Goal: Information Seeking & Learning: Learn about a topic

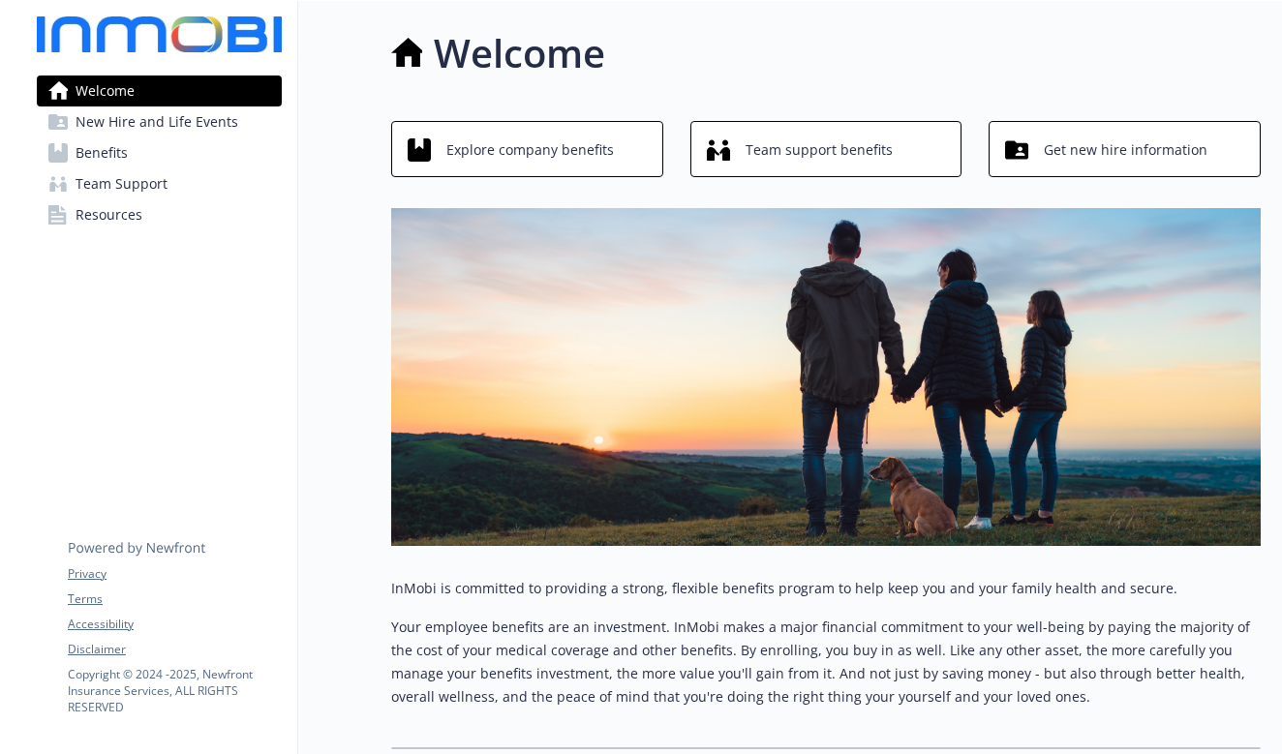
click at [568, 156] on span "Explore company benefits" at bounding box center [530, 150] width 168 height 37
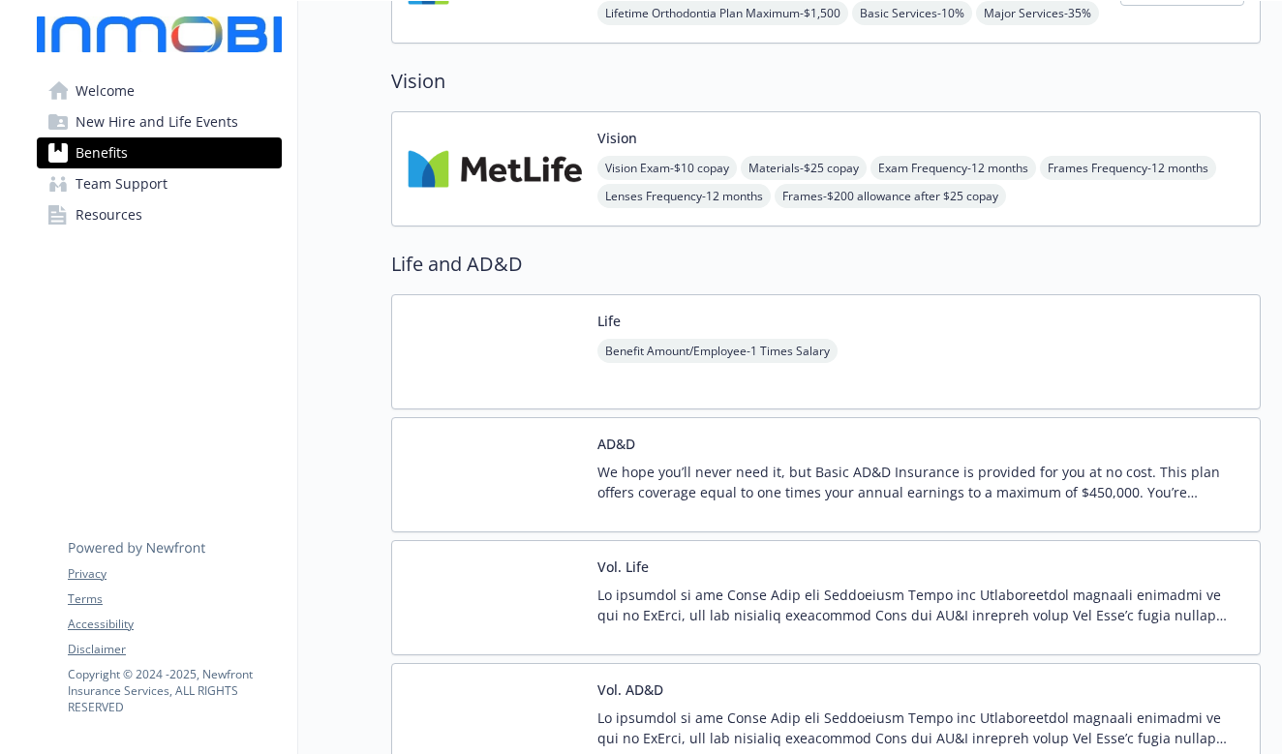
scroll to position [1130, 0]
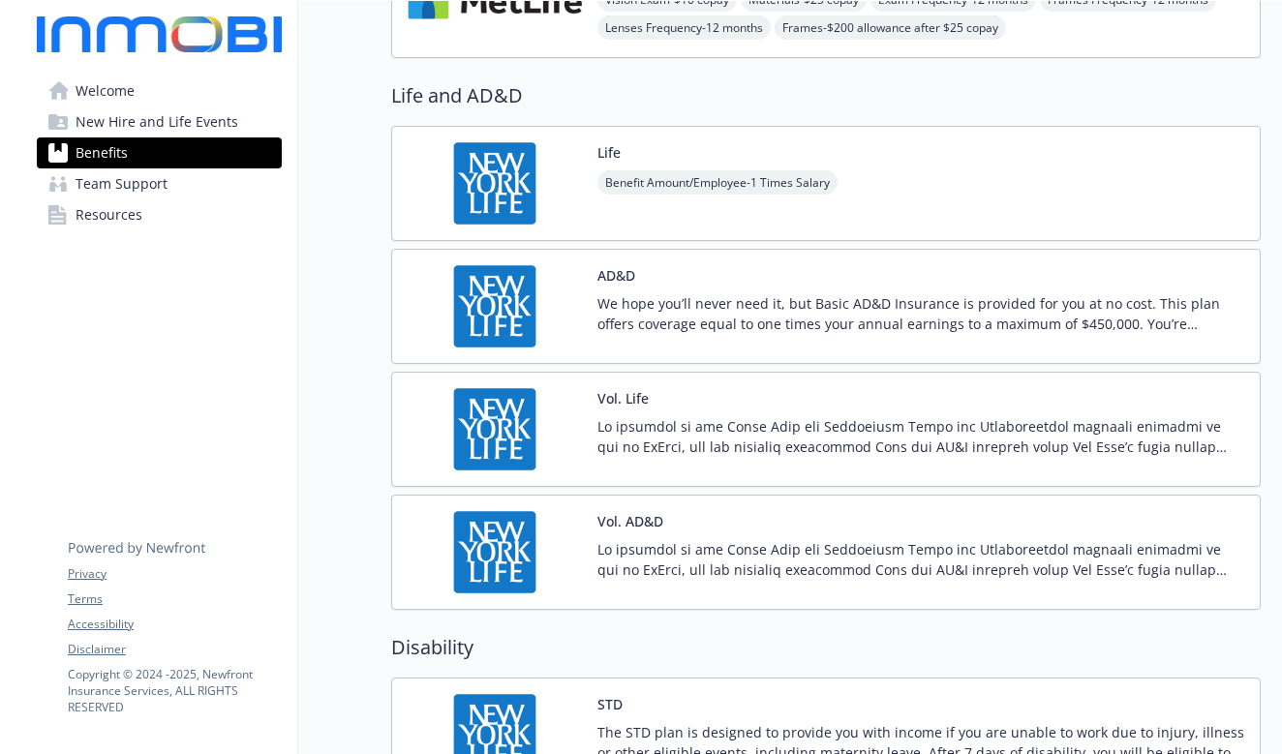
click at [1027, 438] on p at bounding box center [920, 436] width 647 height 41
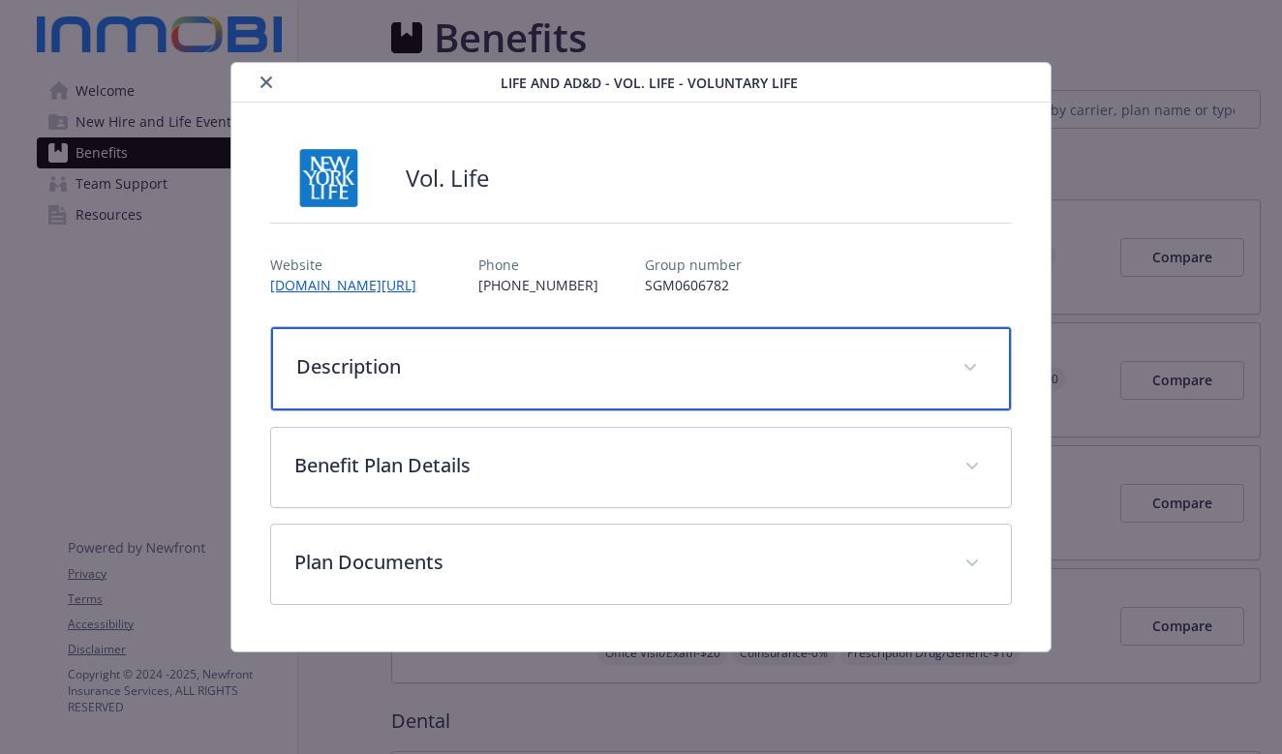
click at [954, 377] on div "Description" at bounding box center [640, 368] width 739 height 83
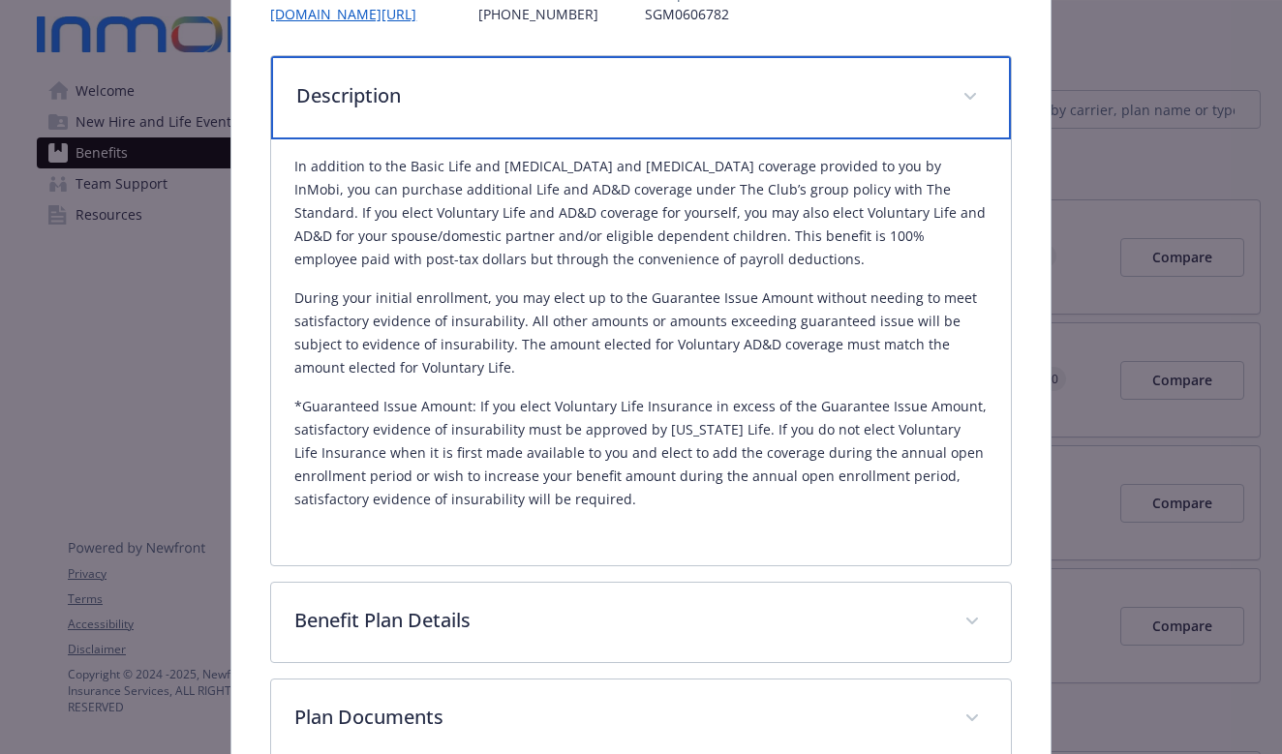
scroll to position [290, 0]
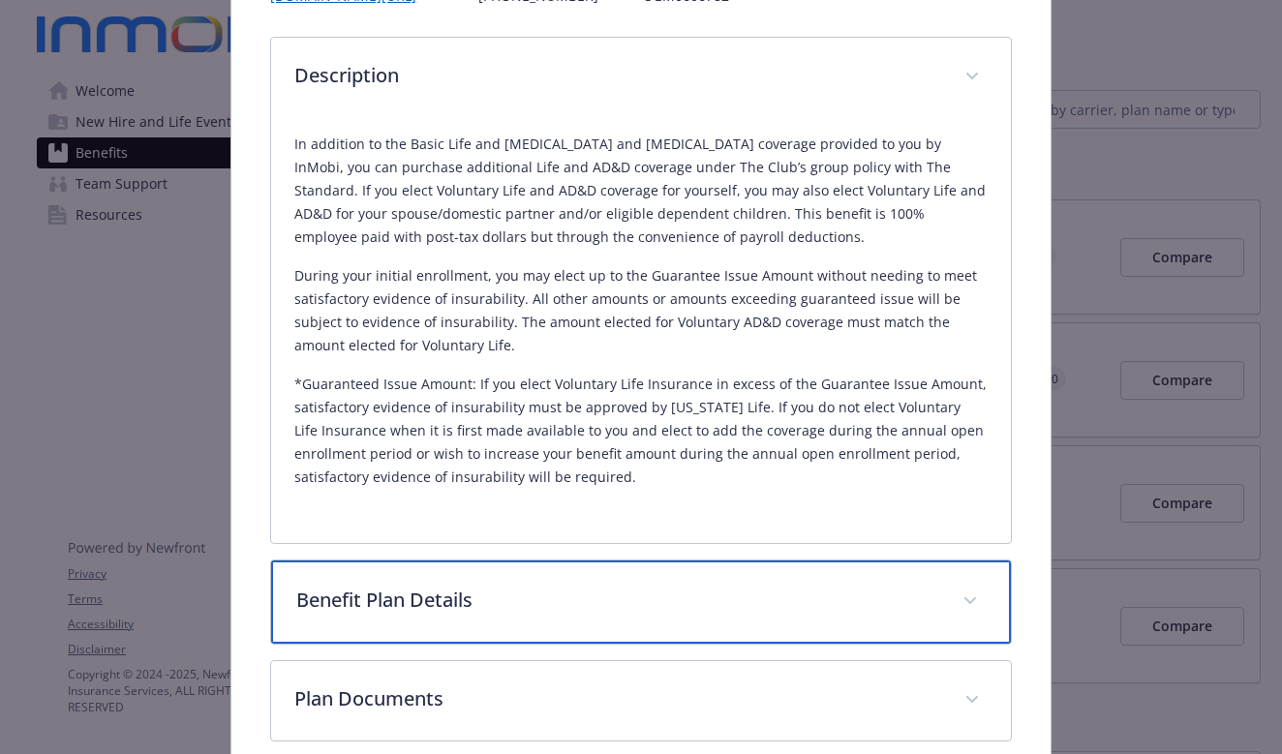
click at [960, 591] on span "details for plan Life and AD&D - Vol. Life - Voluntary Life" at bounding box center [970, 601] width 31 height 31
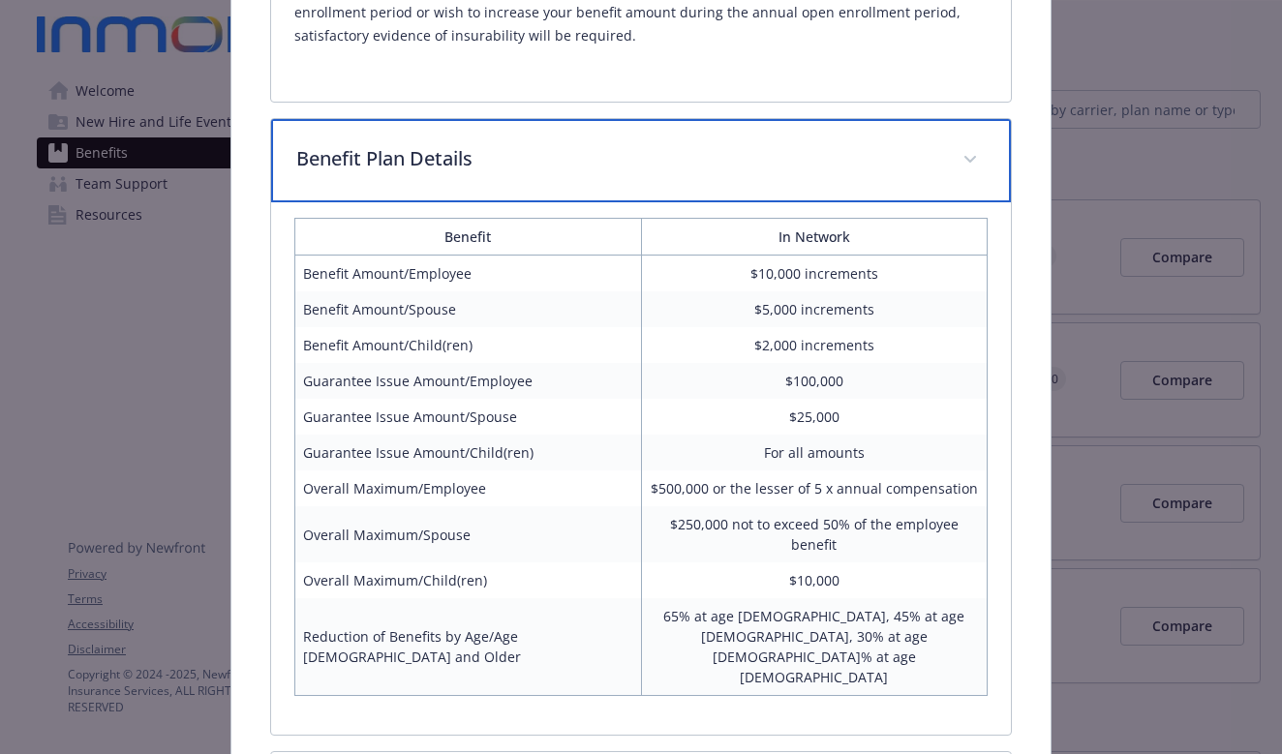
scroll to position [878, 0]
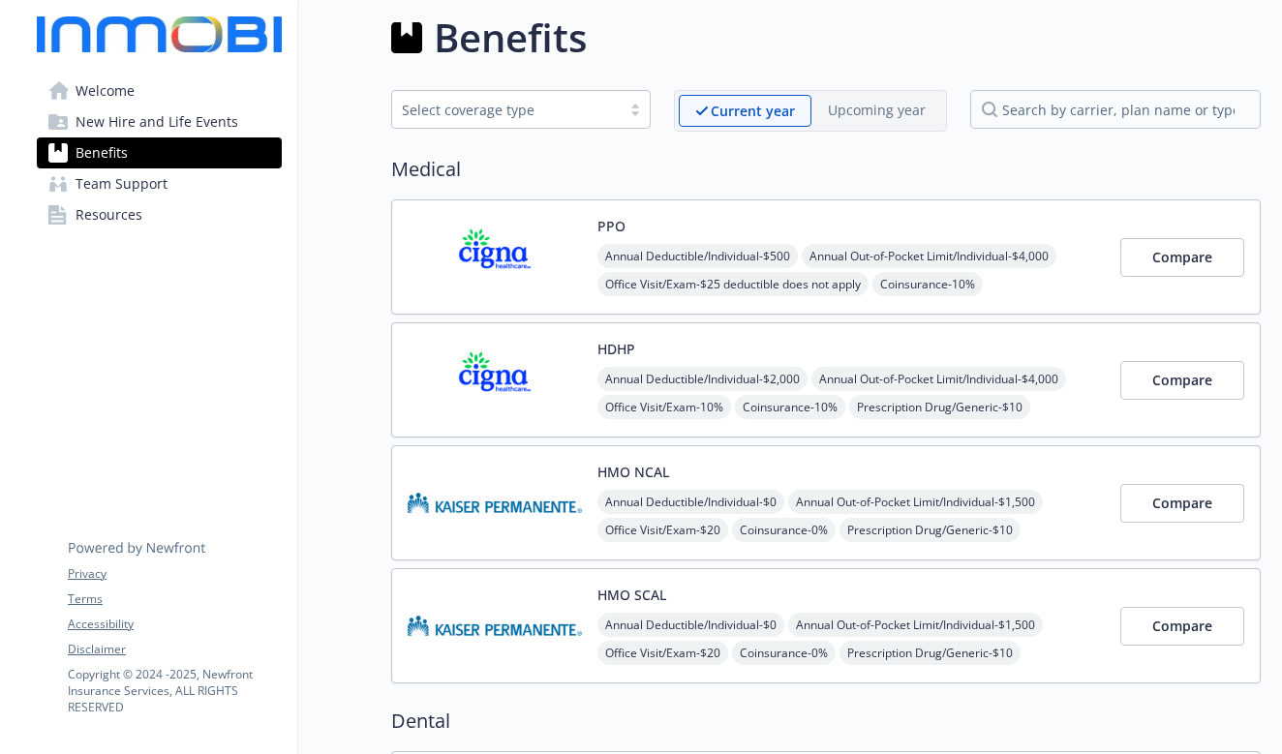
click at [127, 186] on span "Team Support" at bounding box center [122, 183] width 92 height 31
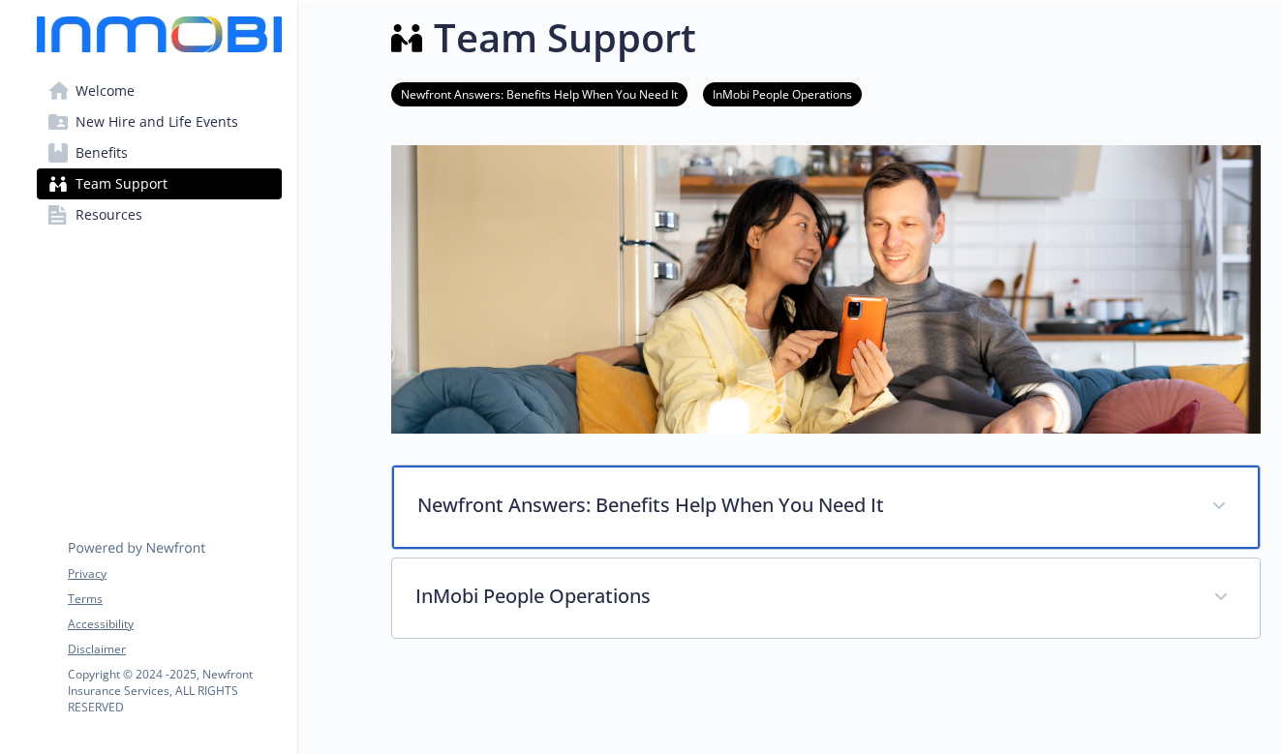
click at [1201, 496] on div "Newfront Answers: Benefits Help When You Need It" at bounding box center [826, 507] width 868 height 83
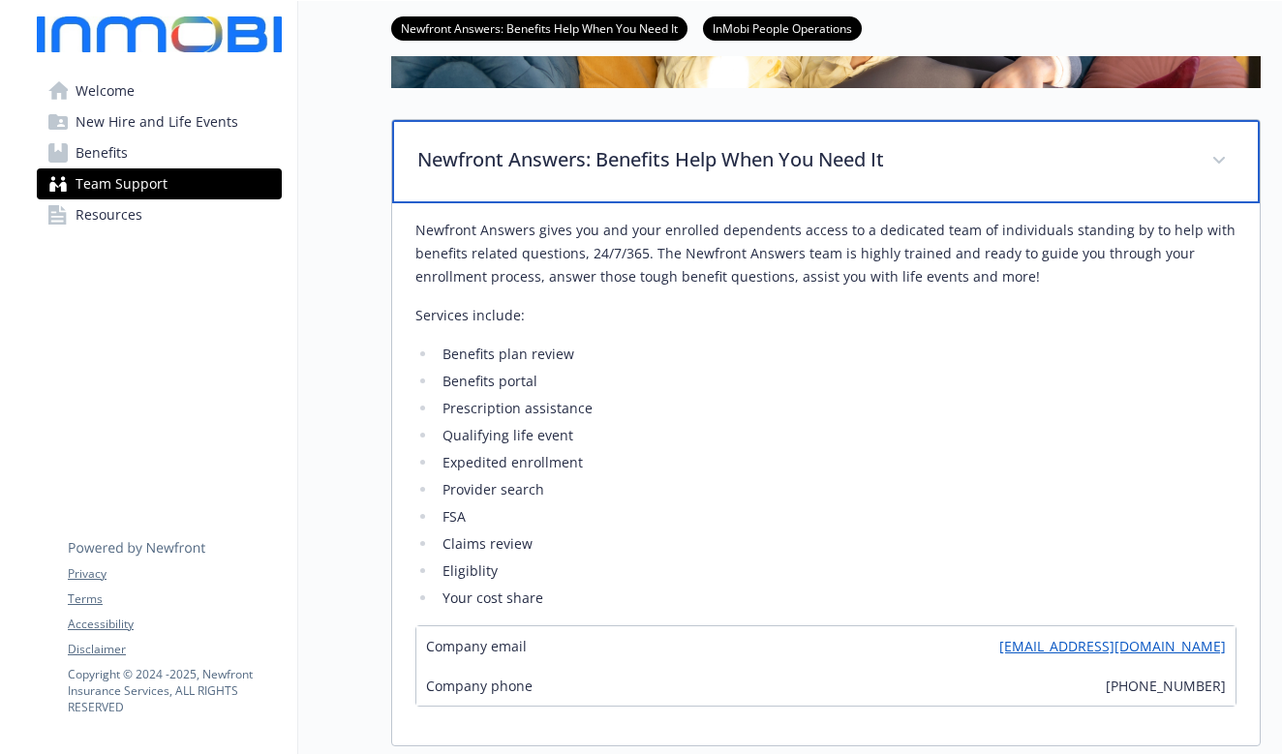
scroll to position [425, 0]
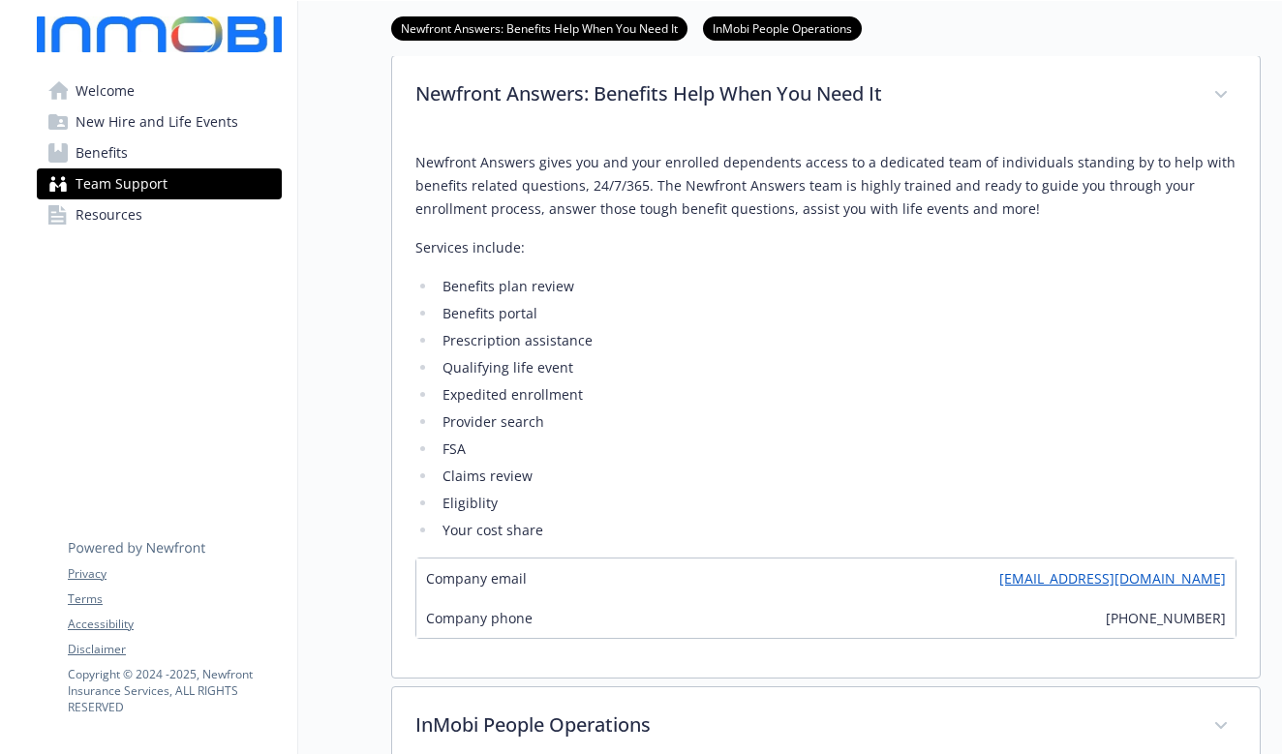
click at [454, 457] on li "FSA" at bounding box center [837, 449] width 800 height 23
click at [101, 155] on span "Benefits" at bounding box center [102, 152] width 52 height 31
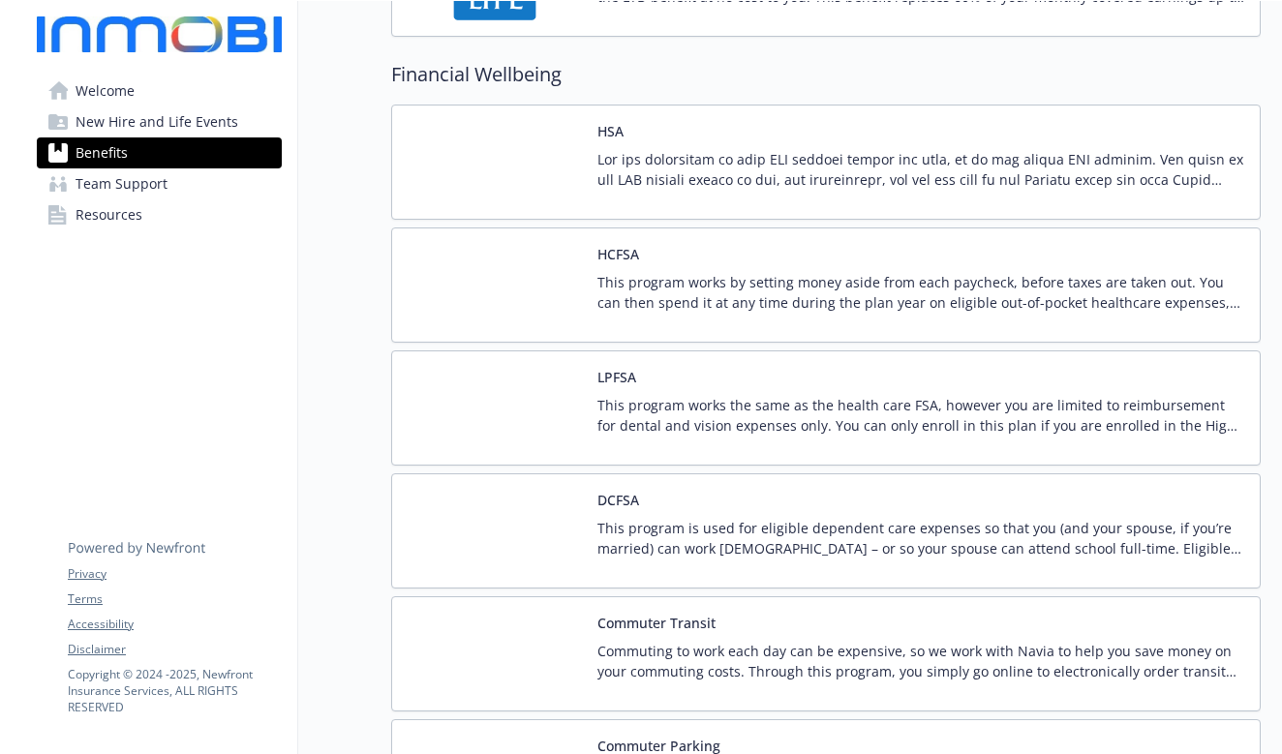
scroll to position [1997, 0]
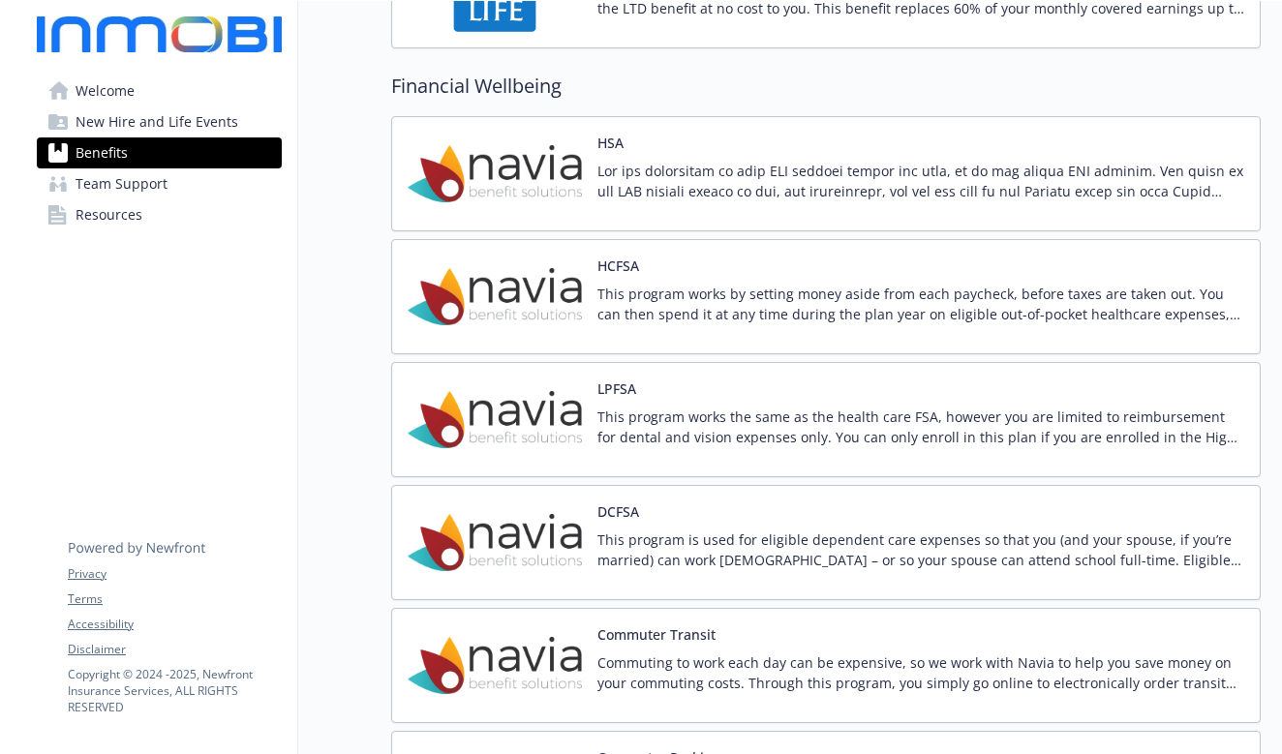
click at [903, 299] on p "This program works by setting money aside from each paycheck, before taxes are …" at bounding box center [920, 304] width 647 height 41
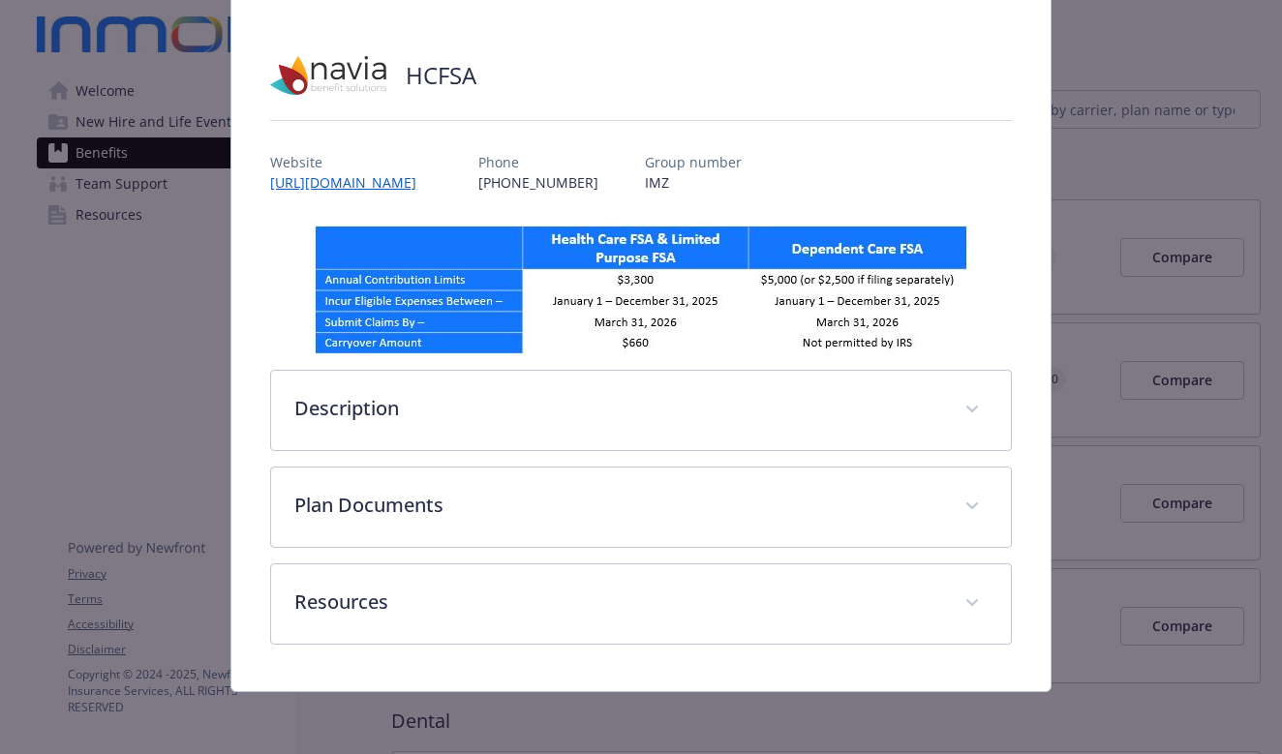
scroll to position [120, 0]
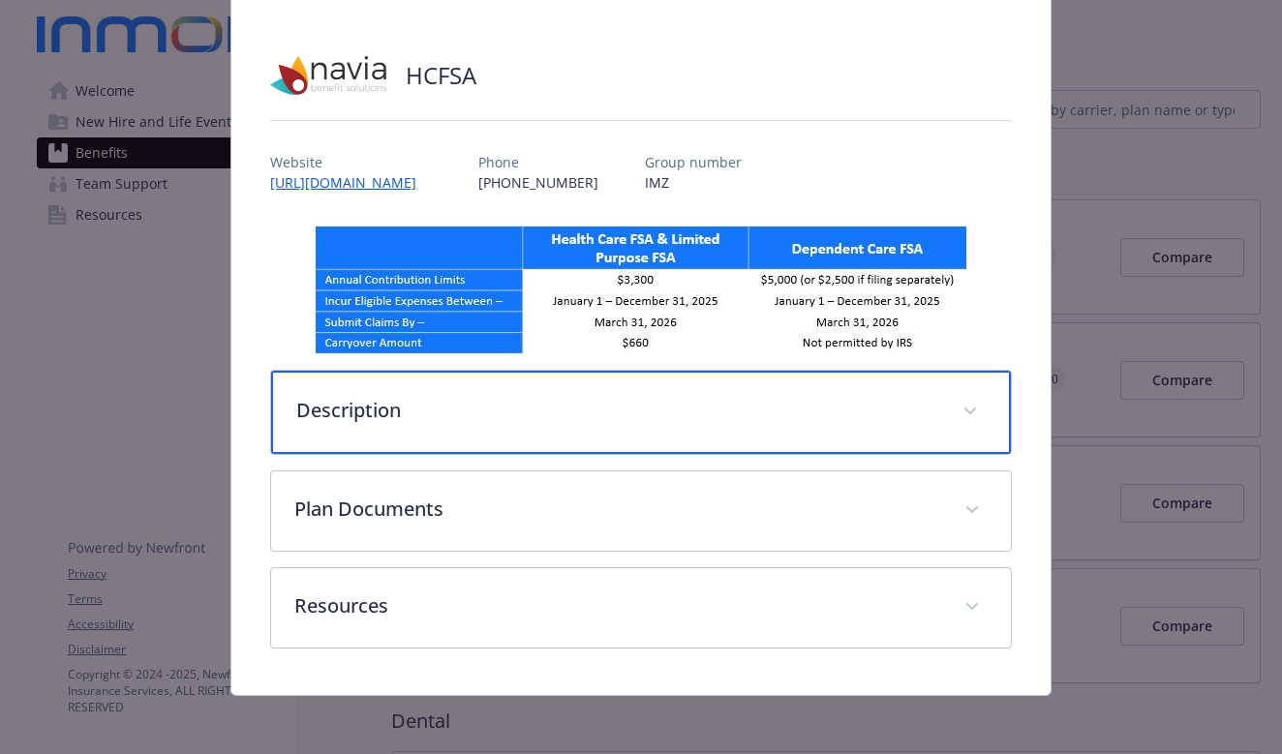
click at [964, 405] on span "details for plan Financial Wellbeing - HCFSA - Healthcare Flexible Spending Acc…" at bounding box center [970, 411] width 31 height 31
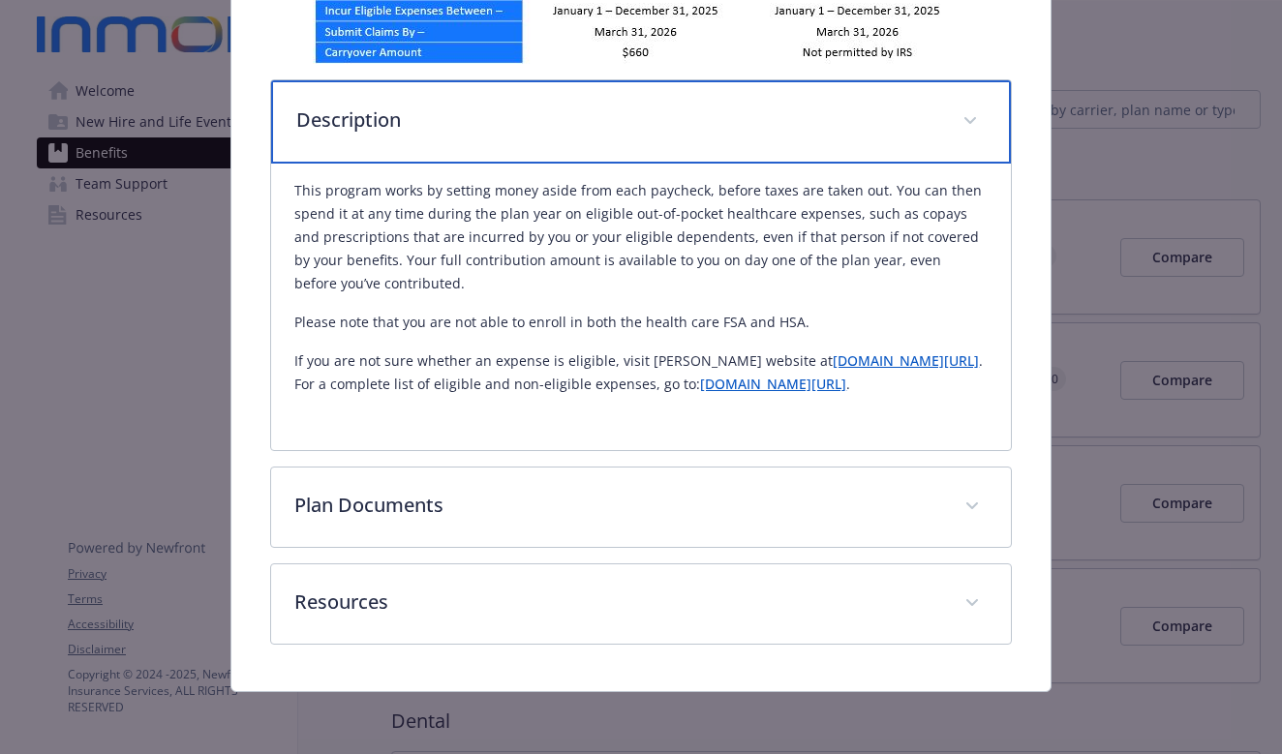
scroll to position [434, 0]
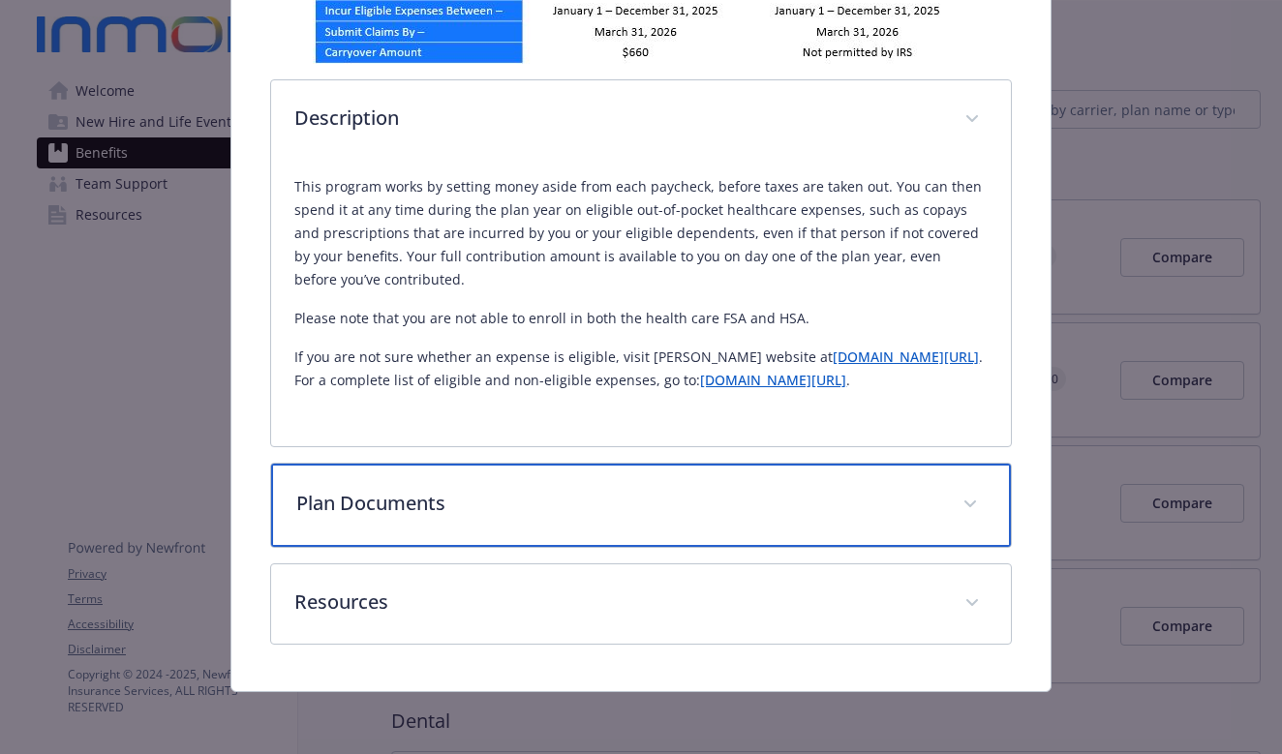
click at [955, 504] on span "details for plan Financial Wellbeing - HCFSA - Healthcare Flexible Spending Acc…" at bounding box center [970, 504] width 31 height 31
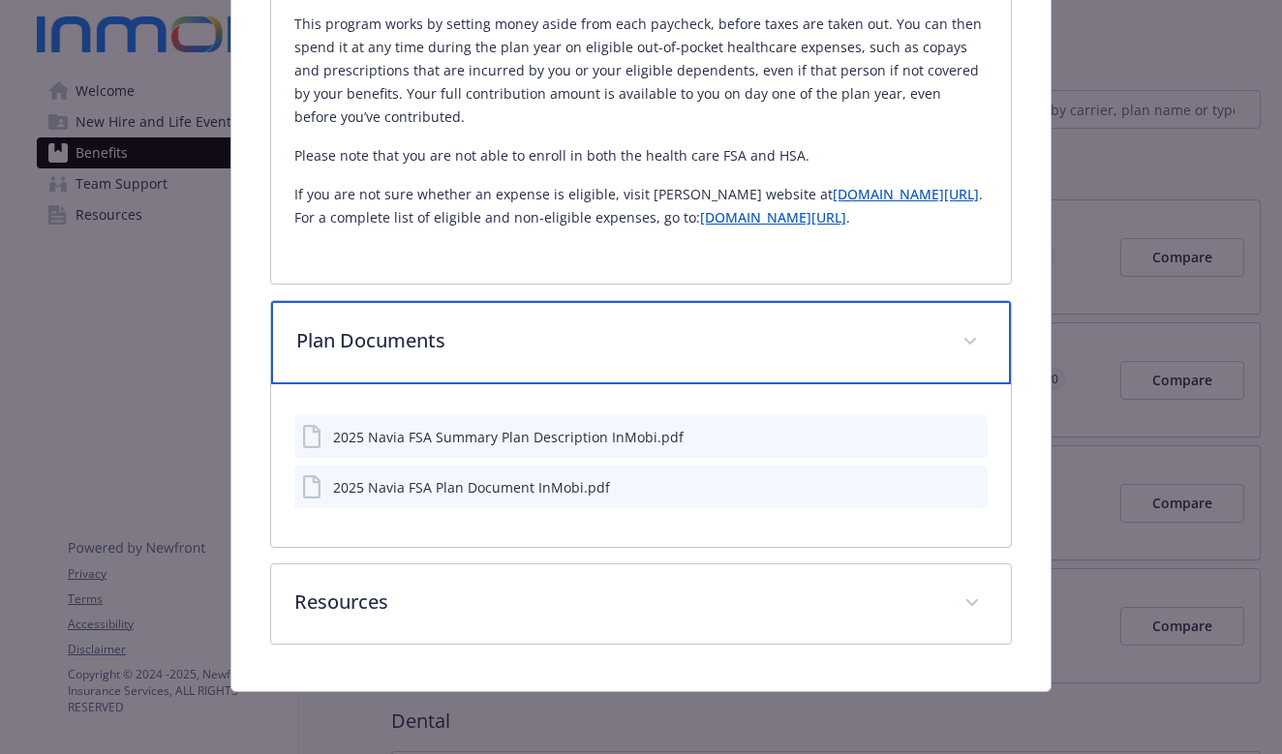
scroll to position [596, 0]
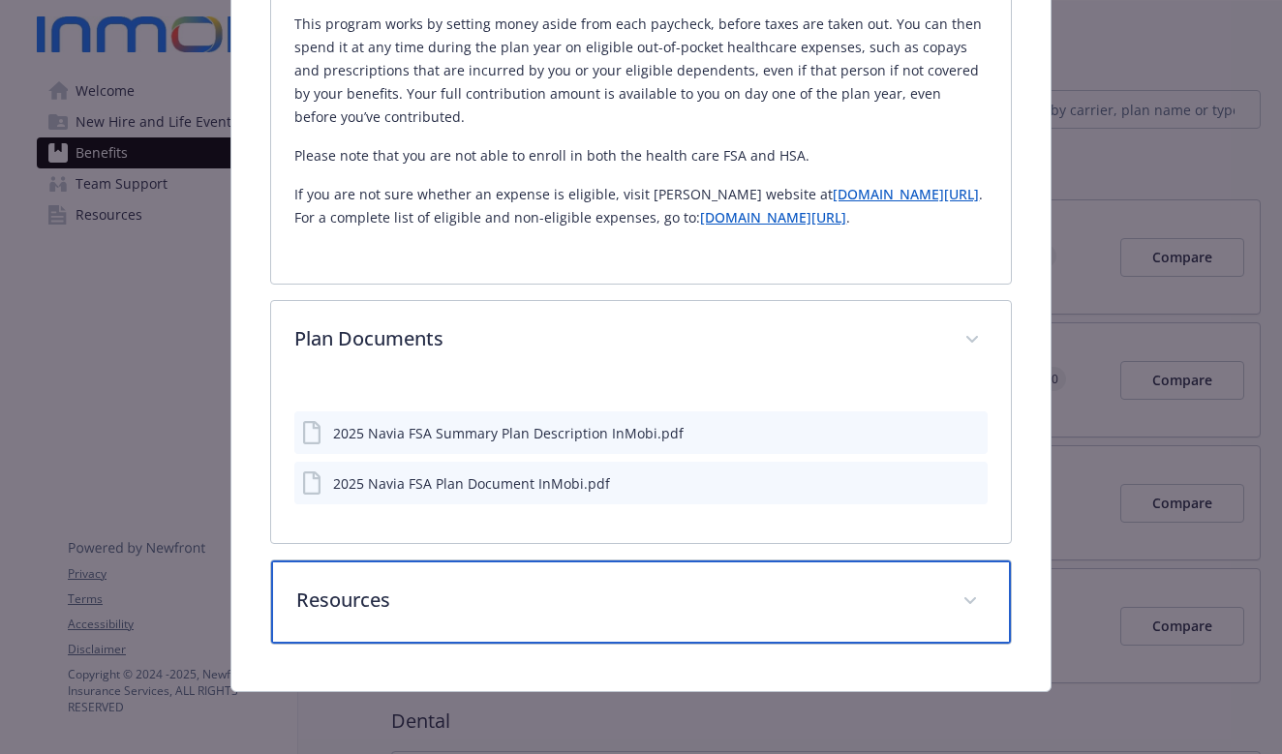
click at [862, 615] on div "Resources" at bounding box center [640, 602] width 739 height 83
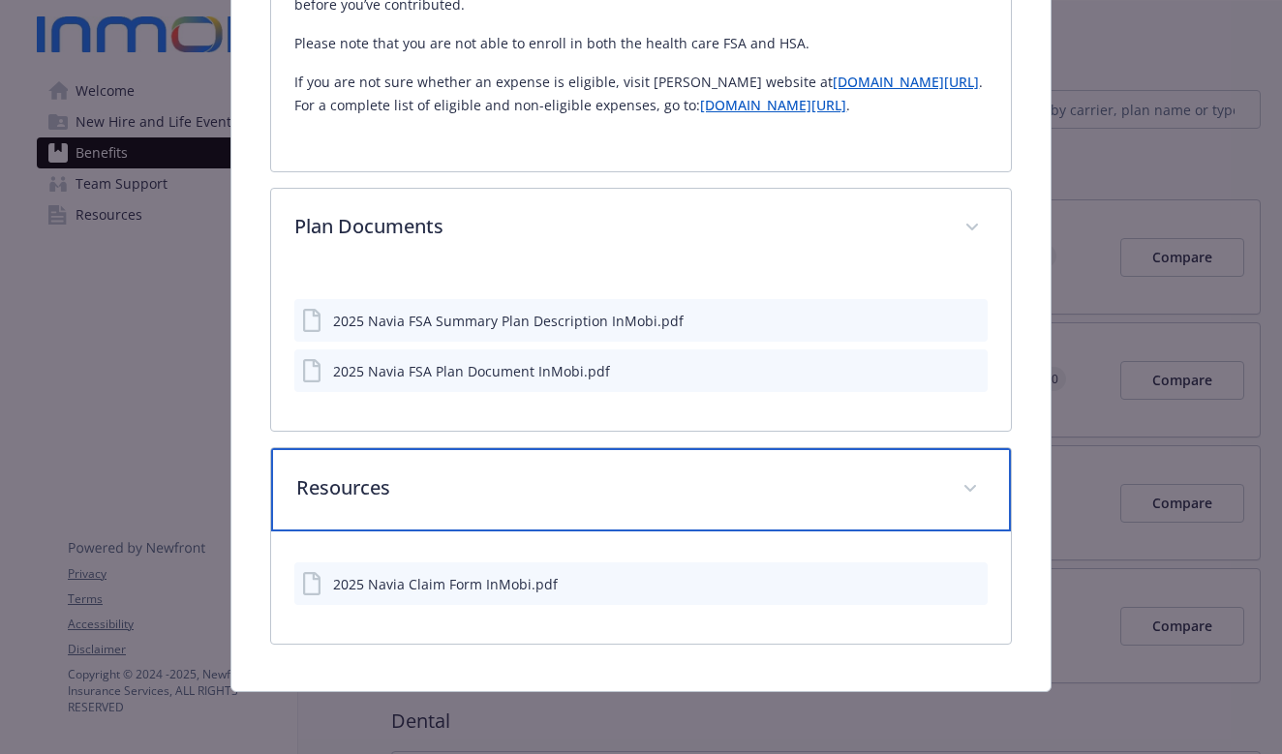
scroll to position [701, 0]
